Goal: Information Seeking & Learning: Learn about a topic

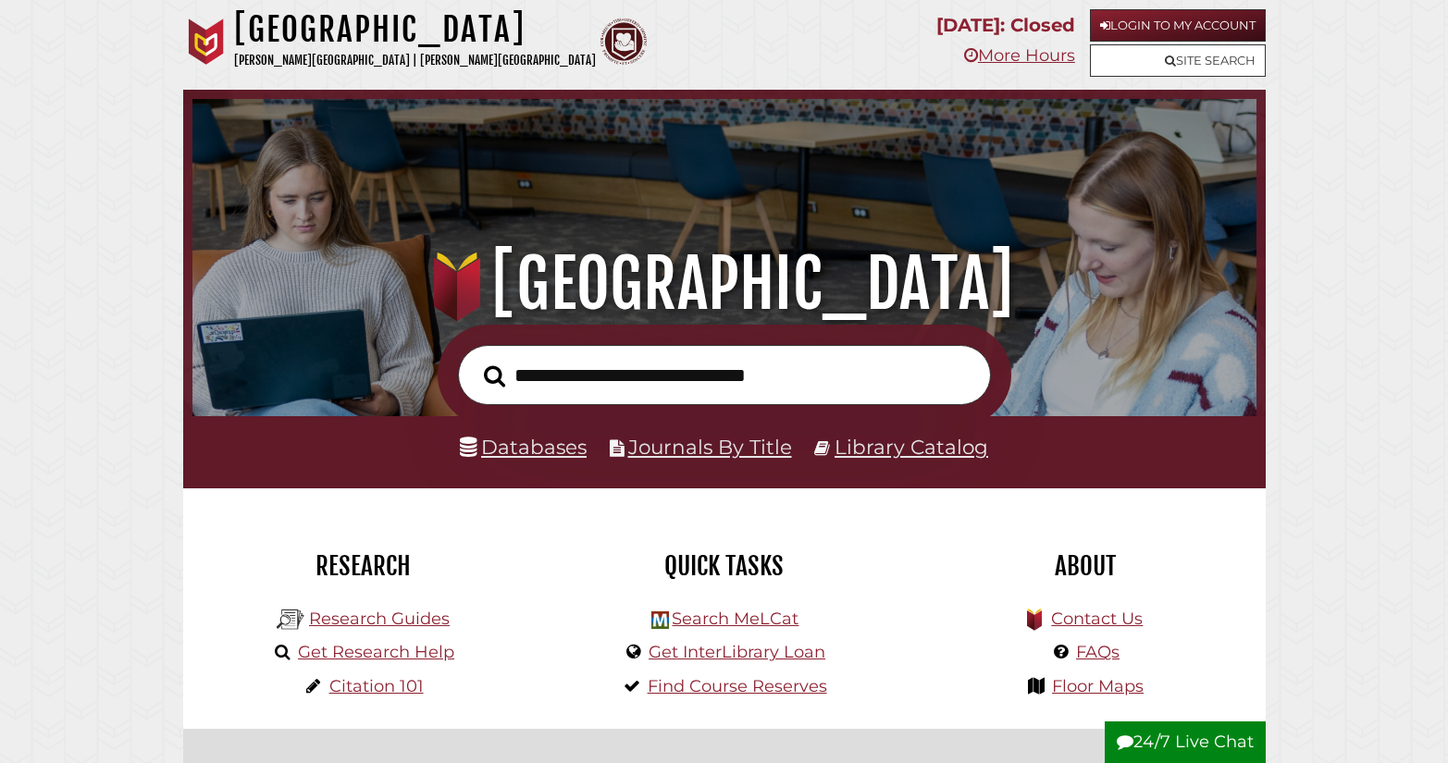
scroll to position [352, 1055]
click at [587, 385] on input "text" at bounding box center [724, 375] width 533 height 60
type input "**********"
click at [475, 360] on button "Search" at bounding box center [495, 376] width 40 height 33
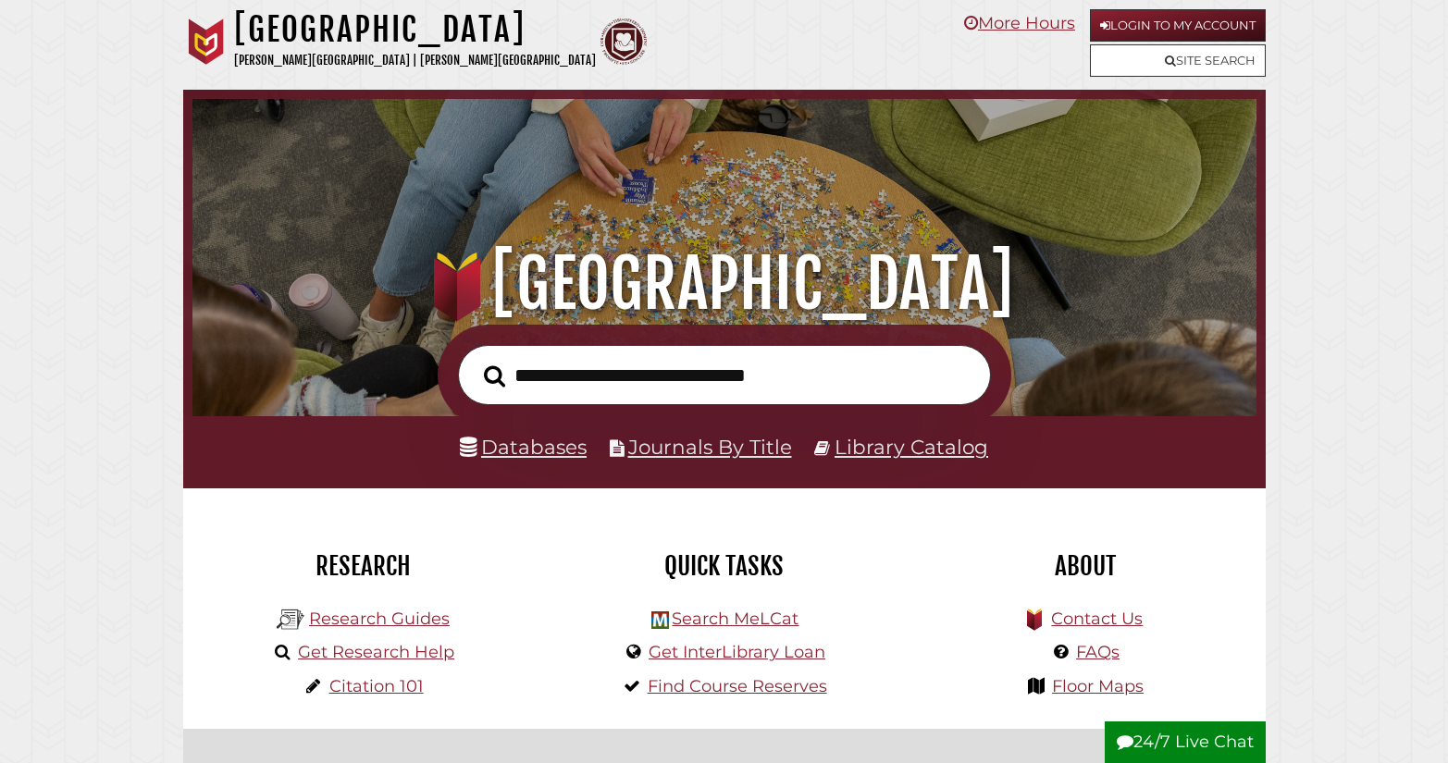
scroll to position [352, 1055]
click at [570, 375] on input "text" at bounding box center [724, 375] width 533 height 60
type input "*"
click at [522, 447] on link "Databases" at bounding box center [523, 447] width 127 height 24
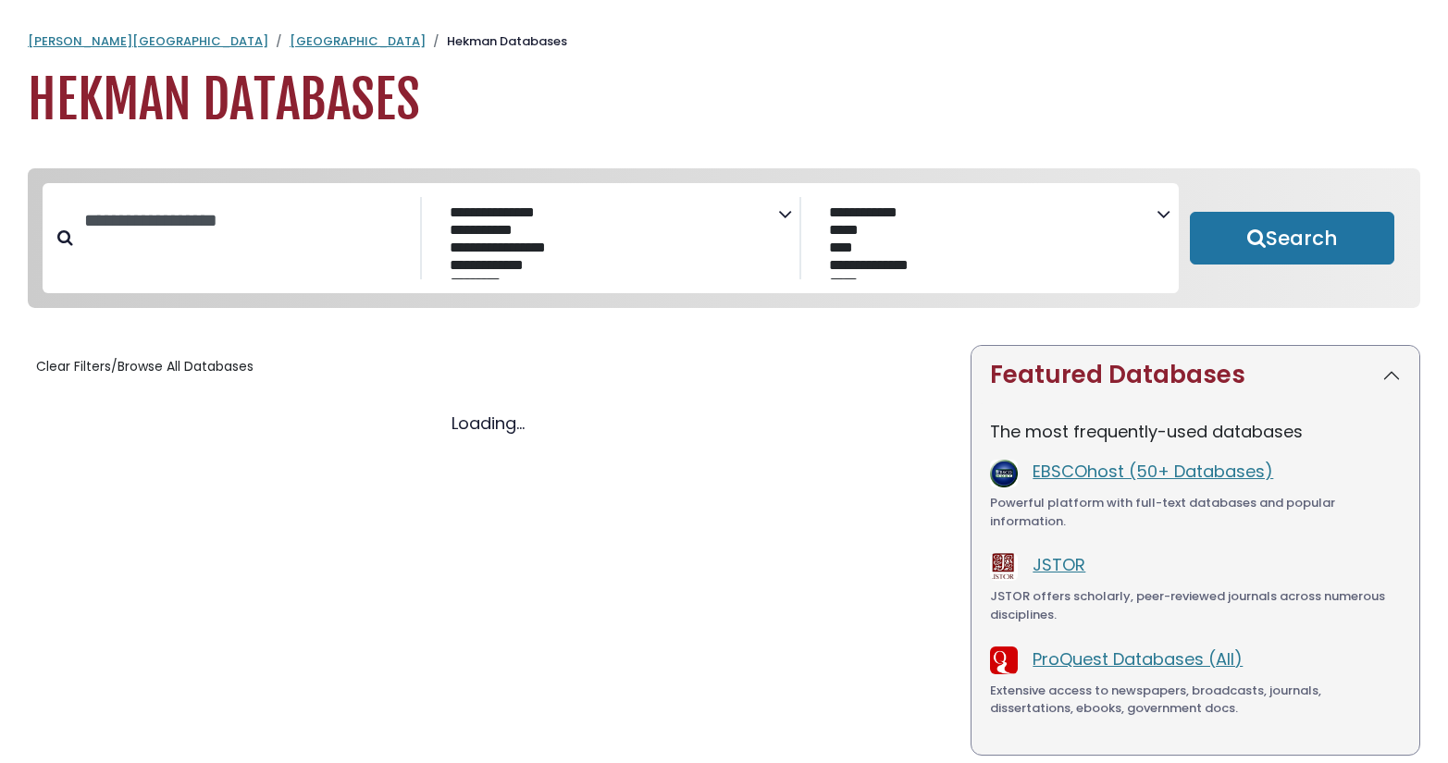
select select "Database Subject Filter"
select select "Database Vendors Filter"
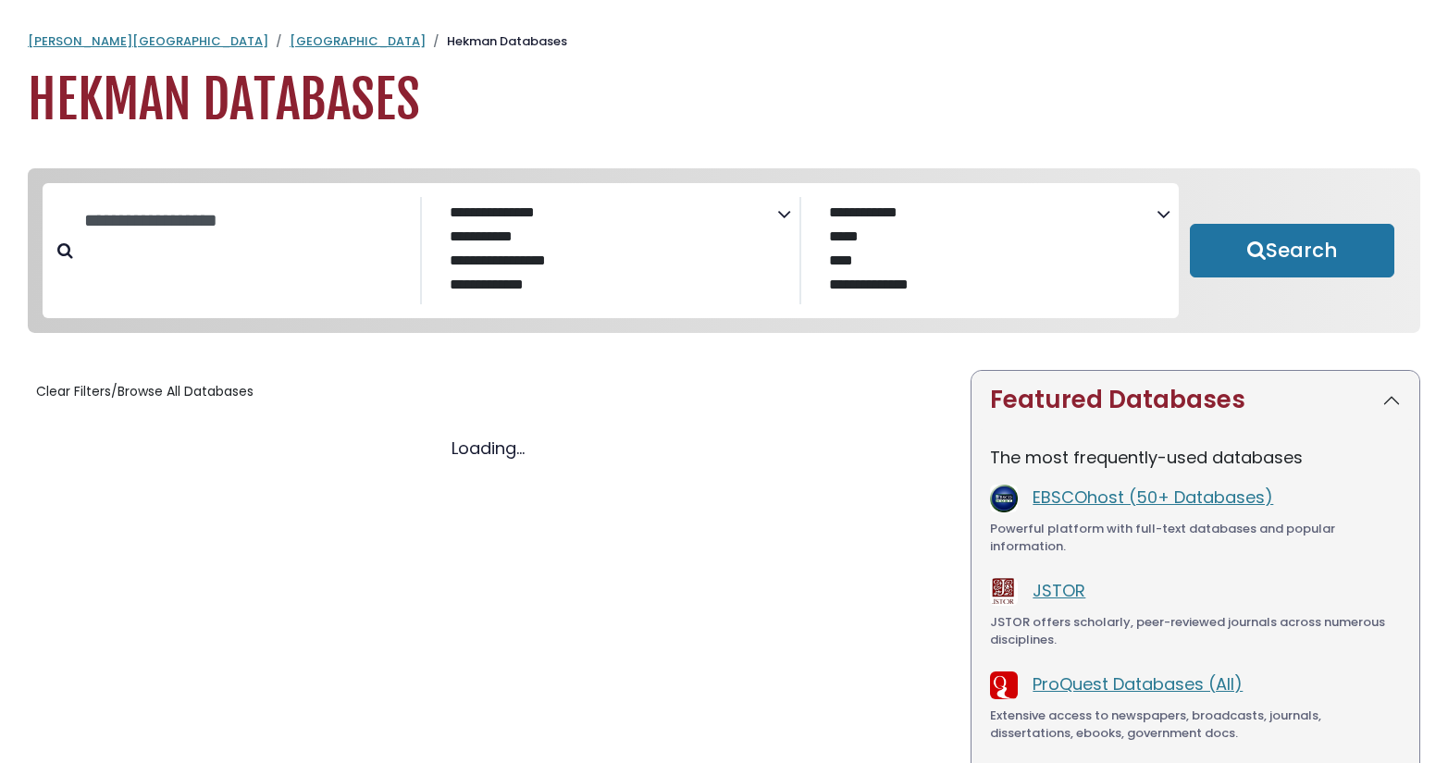
select select "Database Subject Filter"
select select "Database Vendors Filter"
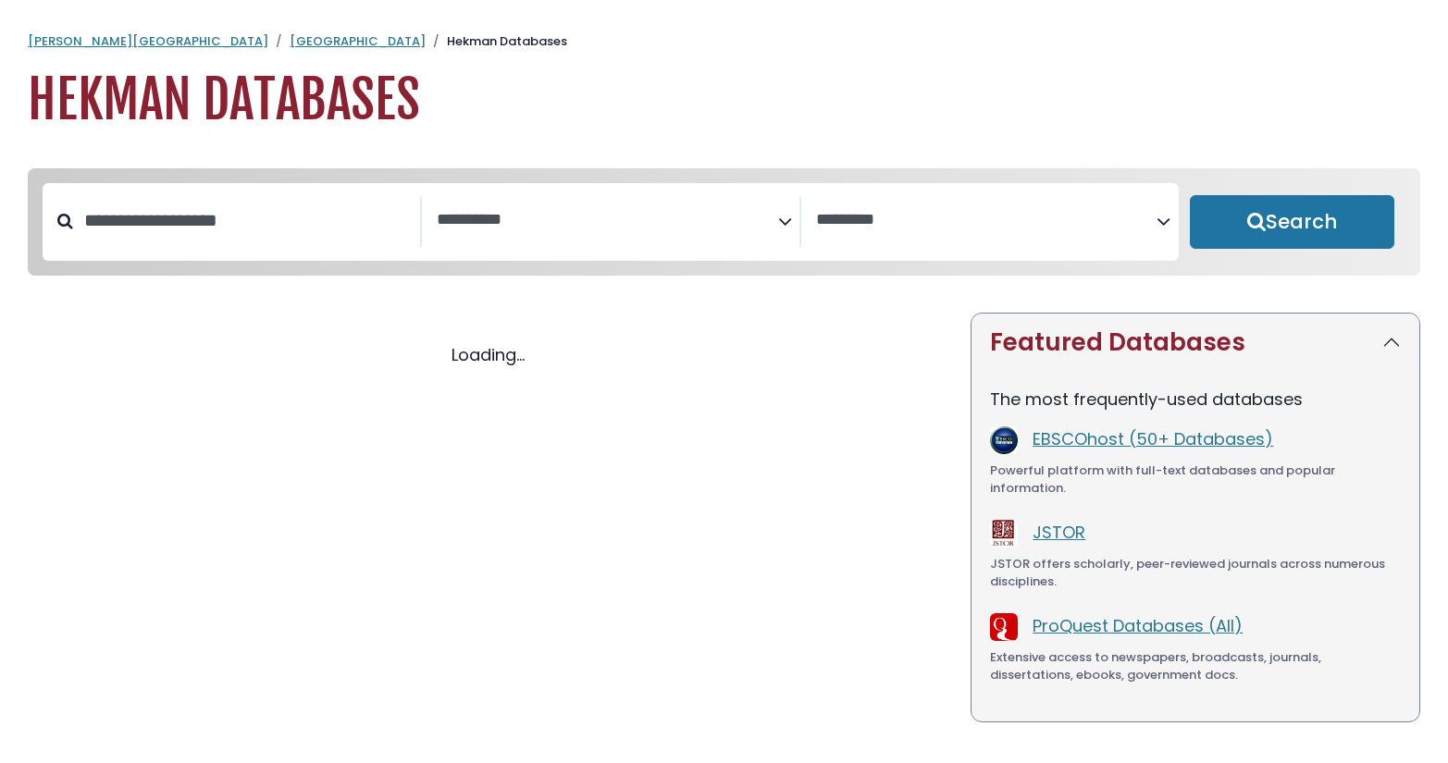
select select "Database Subject Filter"
select select "Database Vendors Filter"
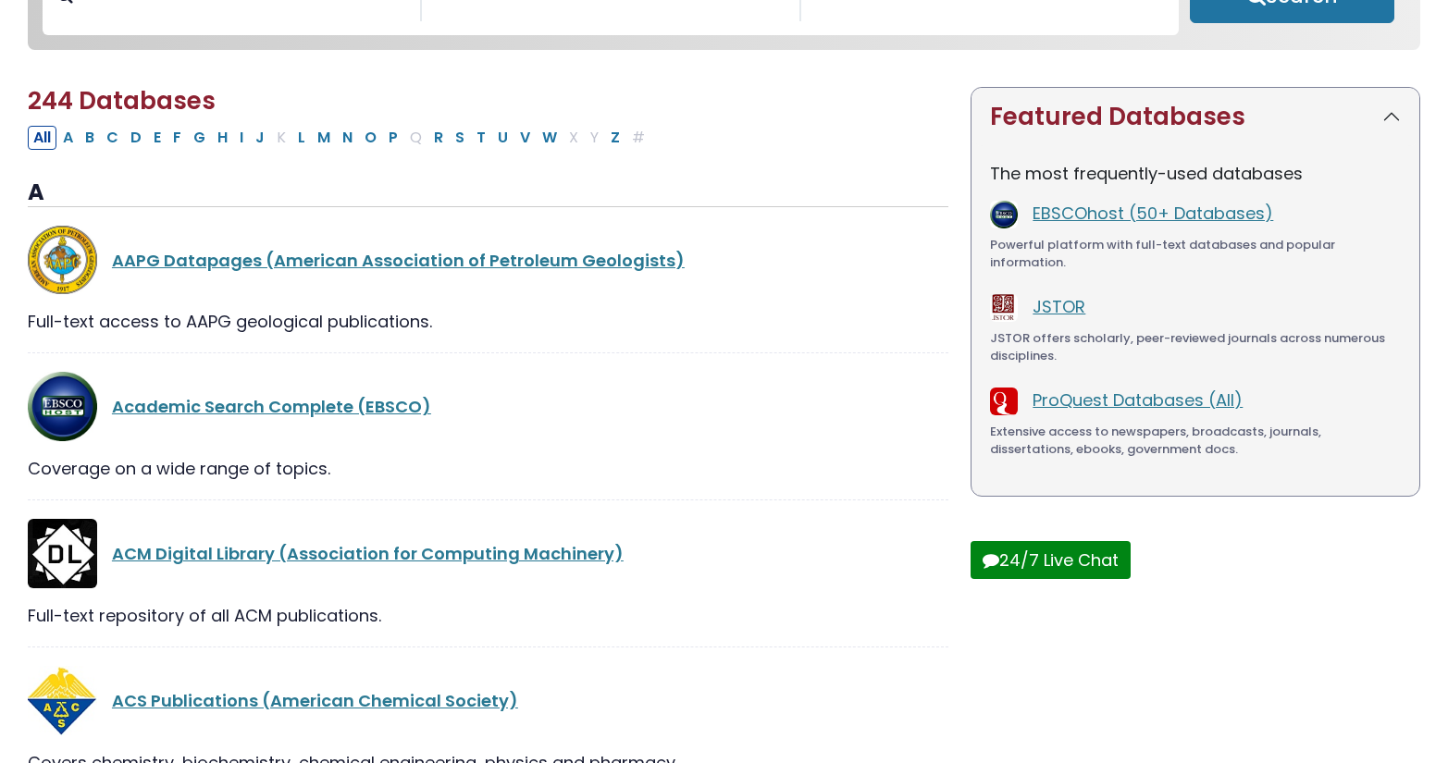
scroll to position [303, 0]
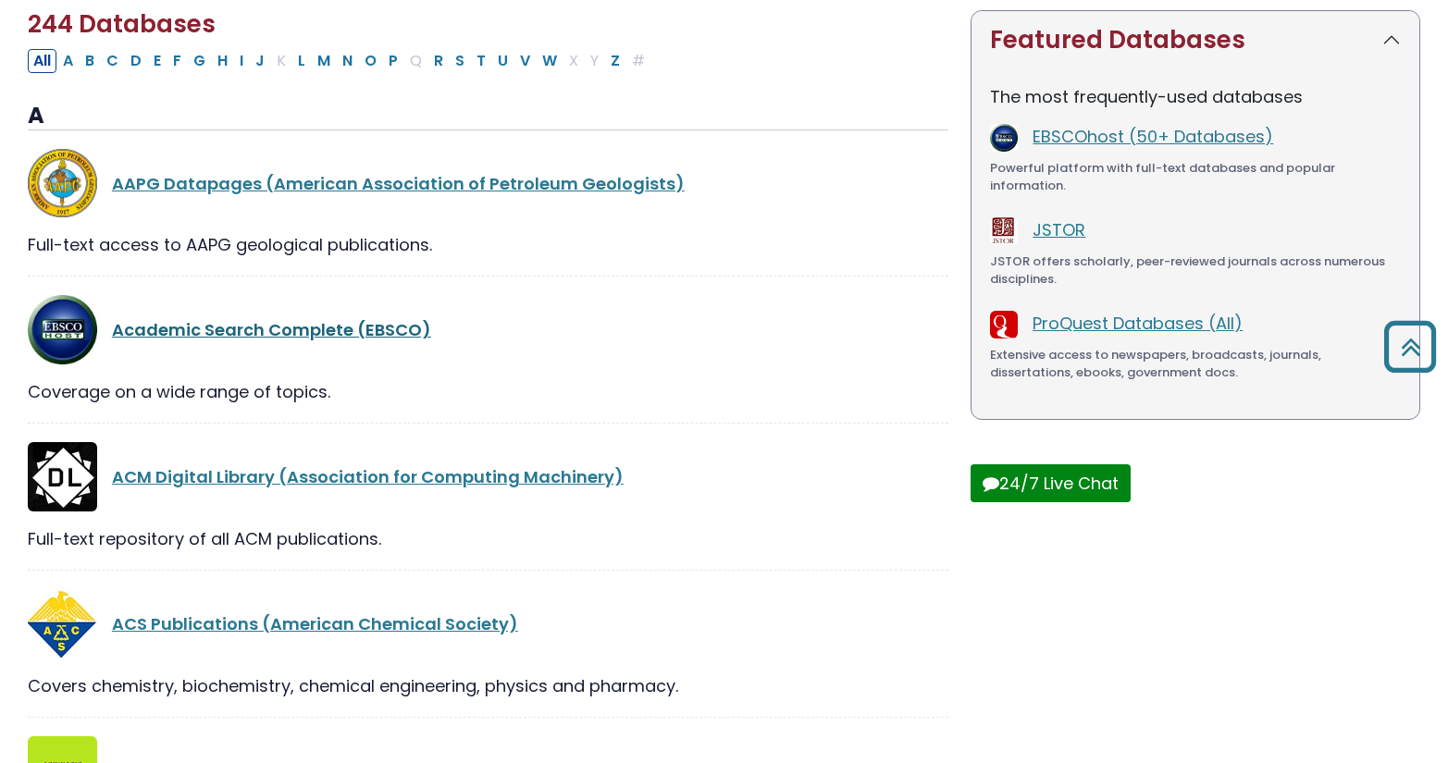
click at [271, 332] on link "Academic Search Complete (EBSCO)" at bounding box center [271, 329] width 319 height 23
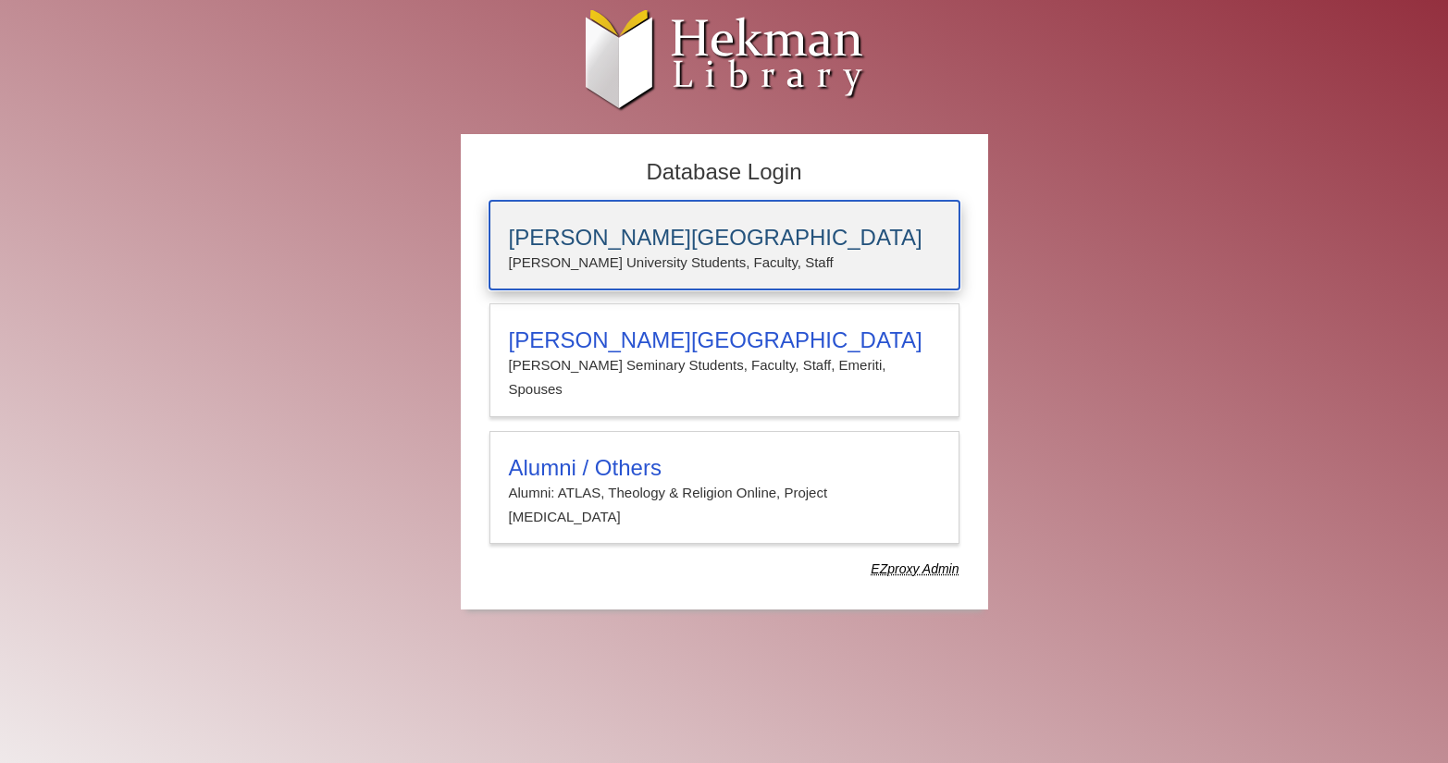
click at [654, 275] on p "[PERSON_NAME] University Students, Faculty, Staff" at bounding box center [724, 263] width 431 height 24
